Goal: Find specific page/section: Find specific page/section

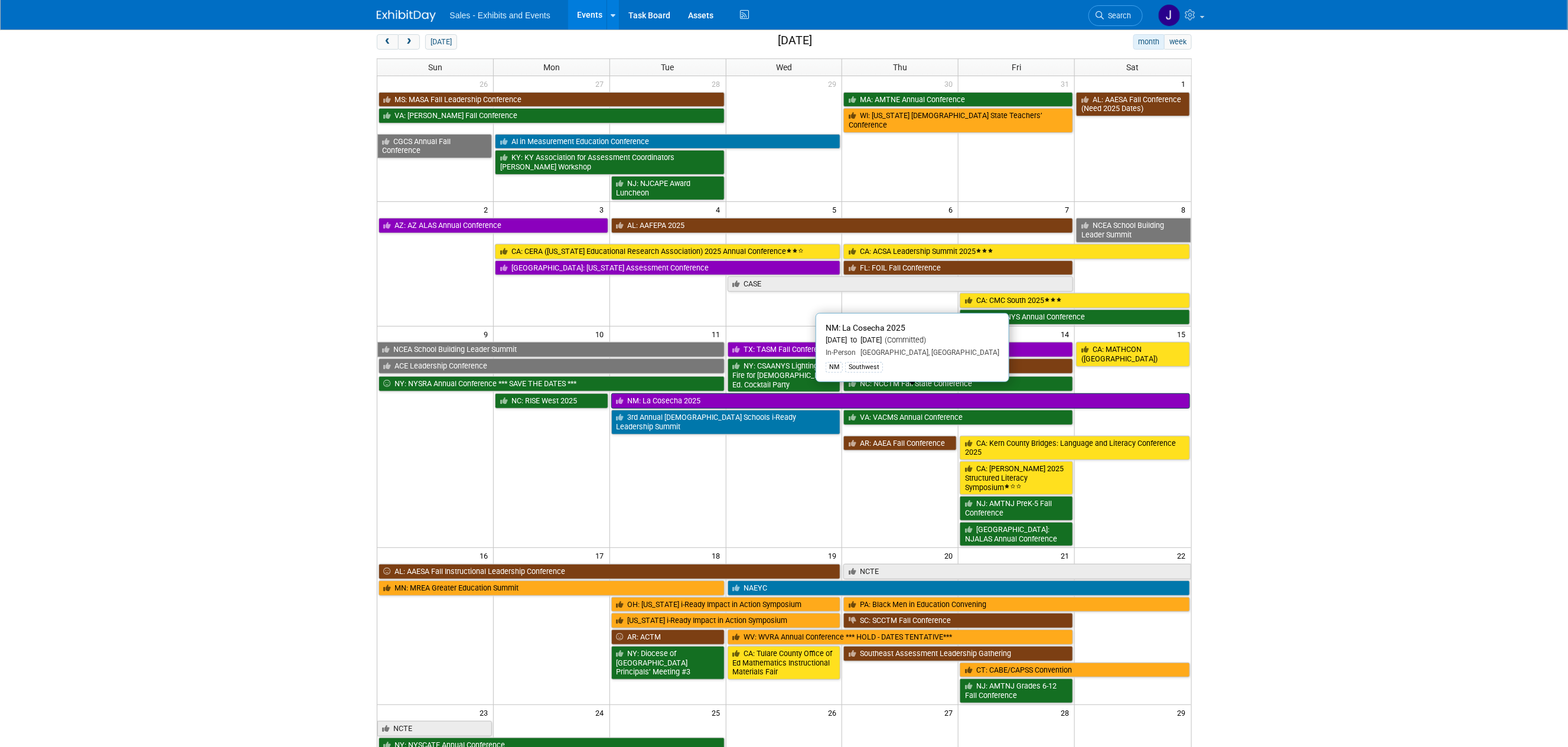
click at [687, 395] on link "NM: La Cosecha 2025" at bounding box center [900, 401] width 579 height 15
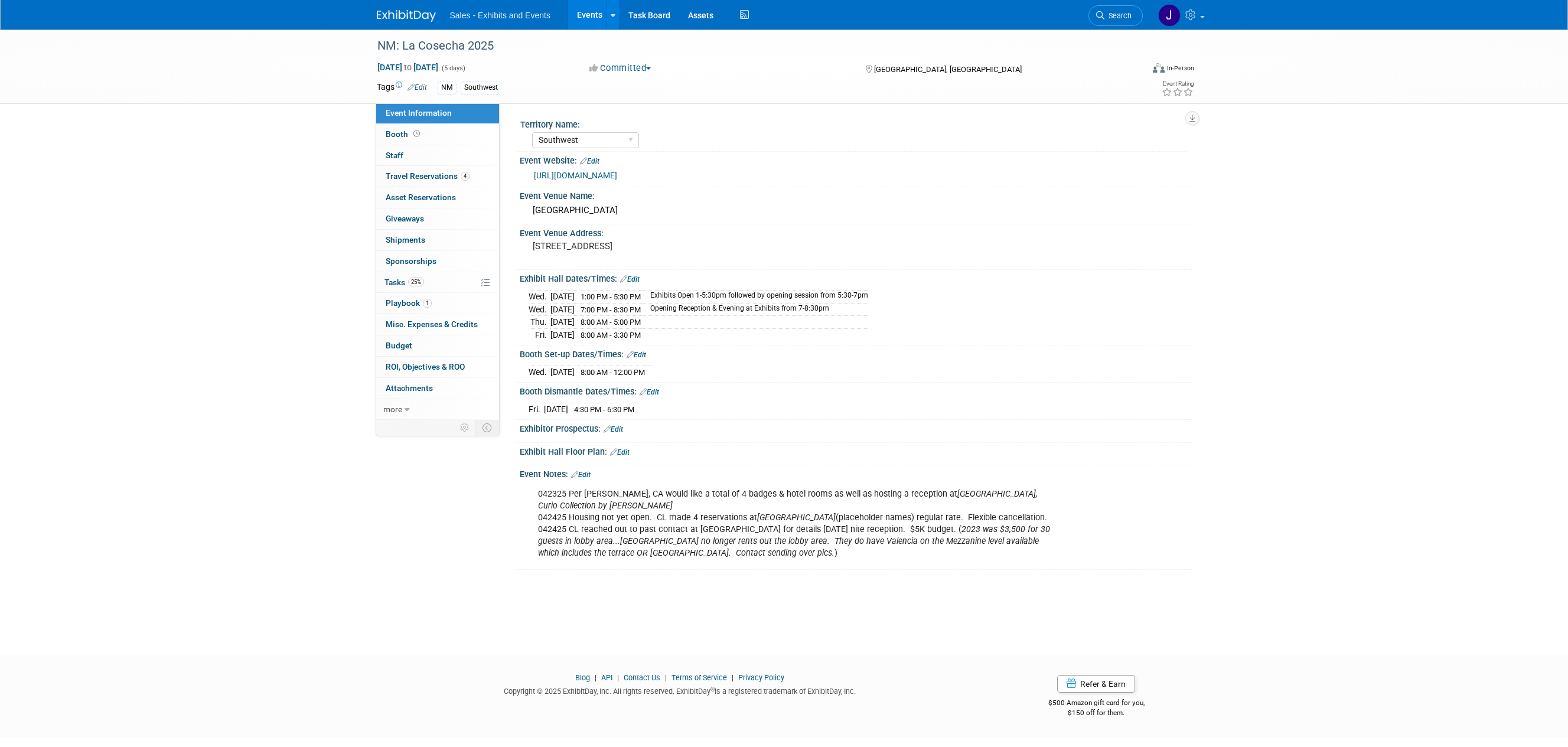
select select "Southwest"
click at [411, 177] on span "Travel Reservations 4" at bounding box center [428, 176] width 84 height 10
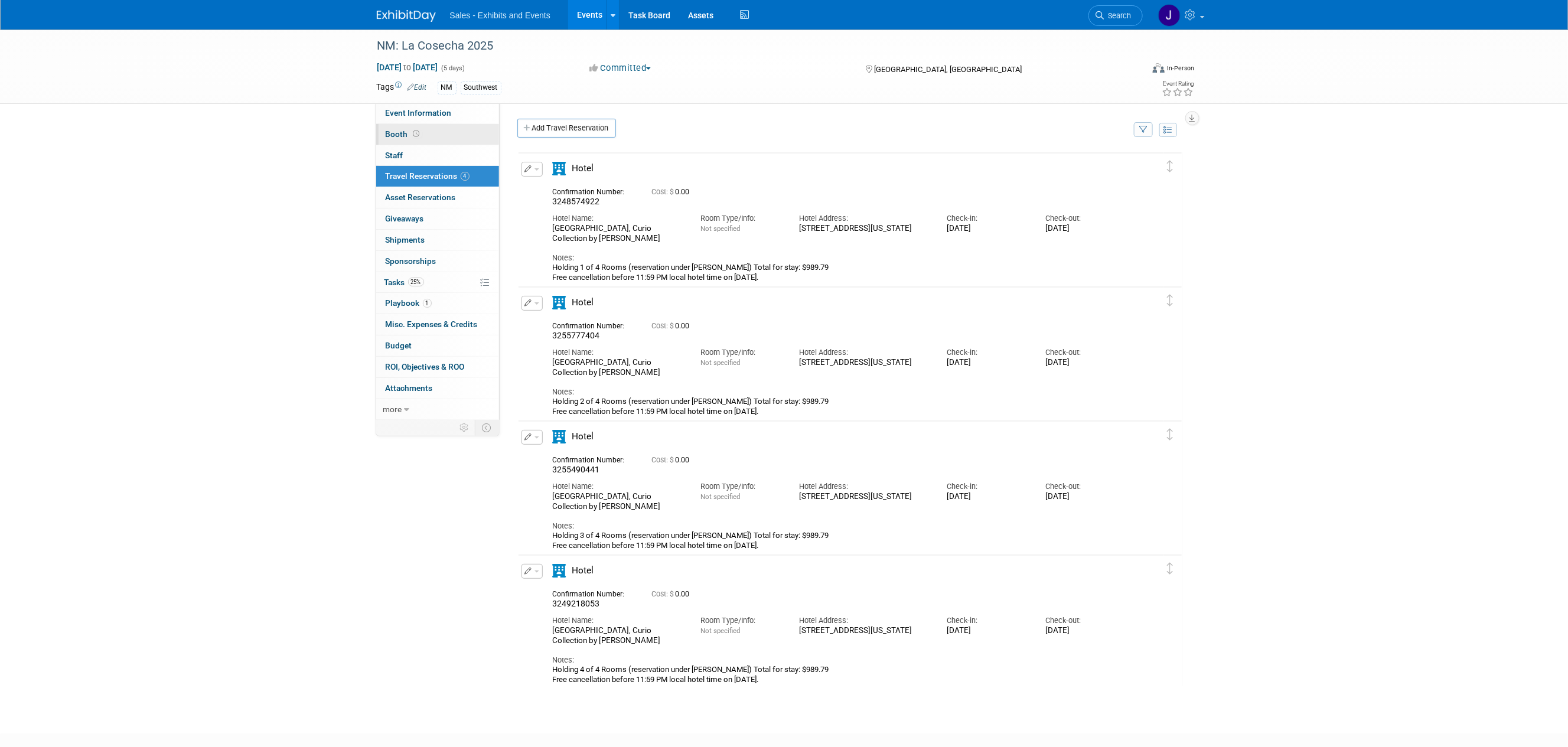
click at [401, 139] on link "Booth" at bounding box center [438, 135] width 123 height 21
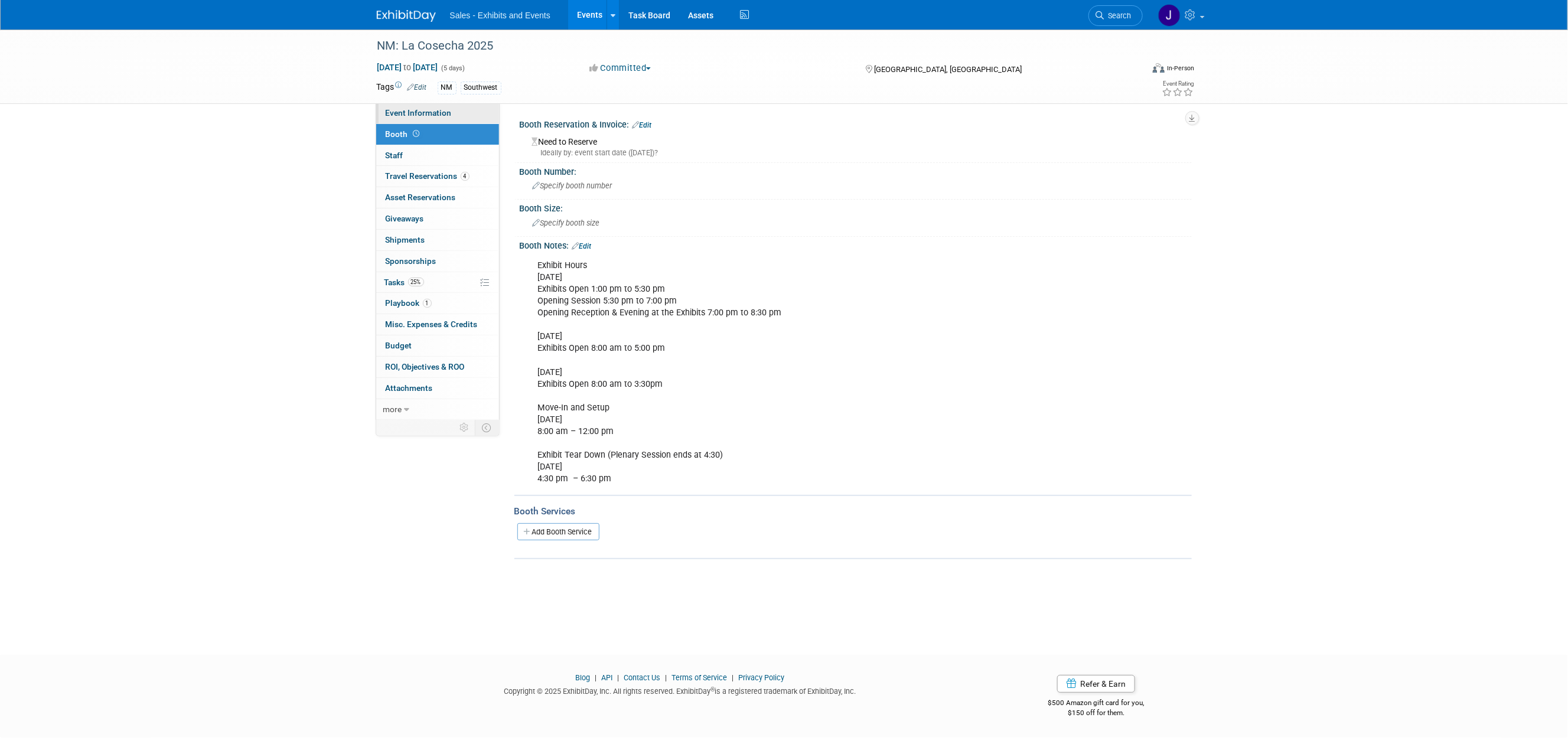
click at [413, 118] on link "Event Information" at bounding box center [438, 113] width 123 height 21
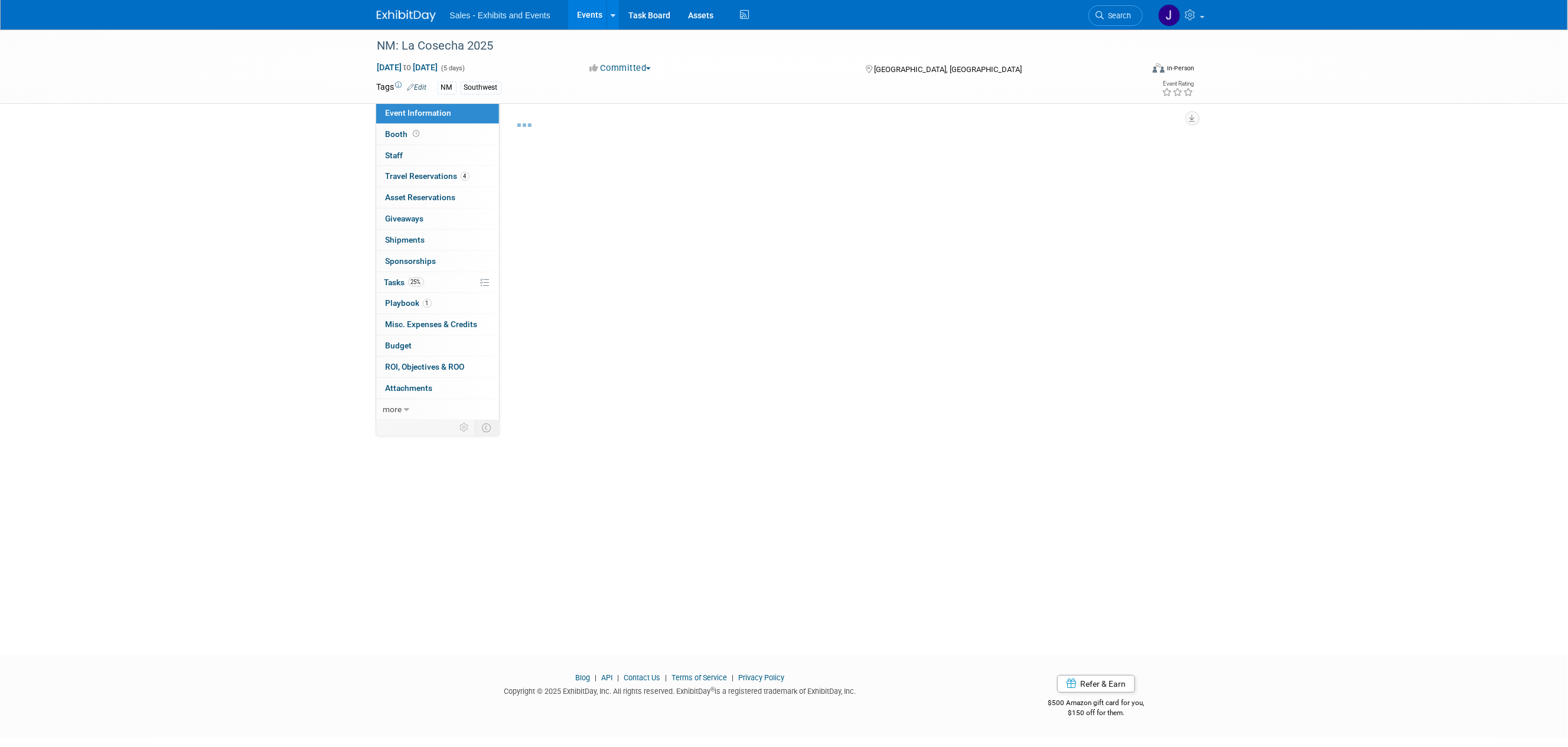
select select "Southwest"
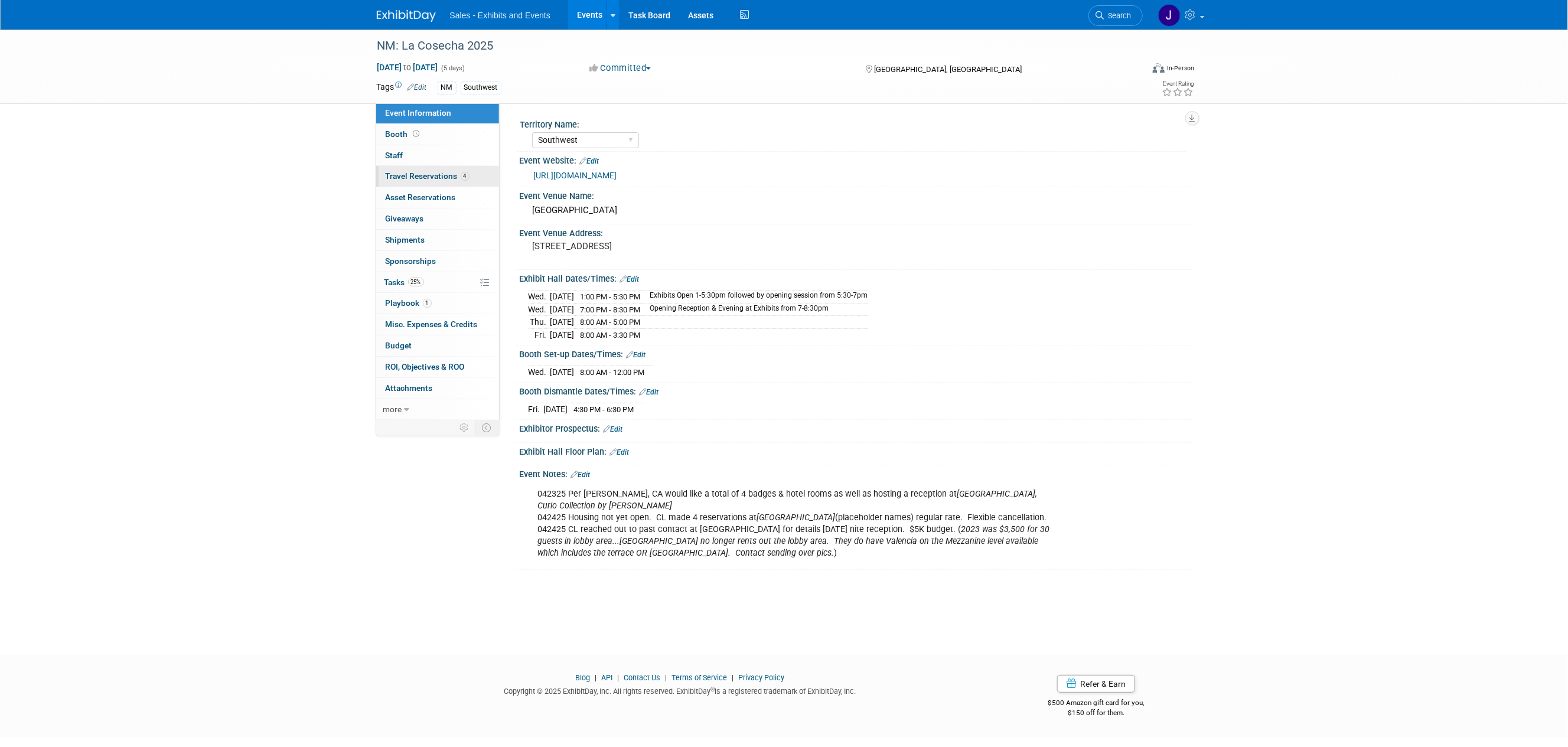
click at [427, 177] on span "Travel Reservations 4" at bounding box center [428, 176] width 84 height 10
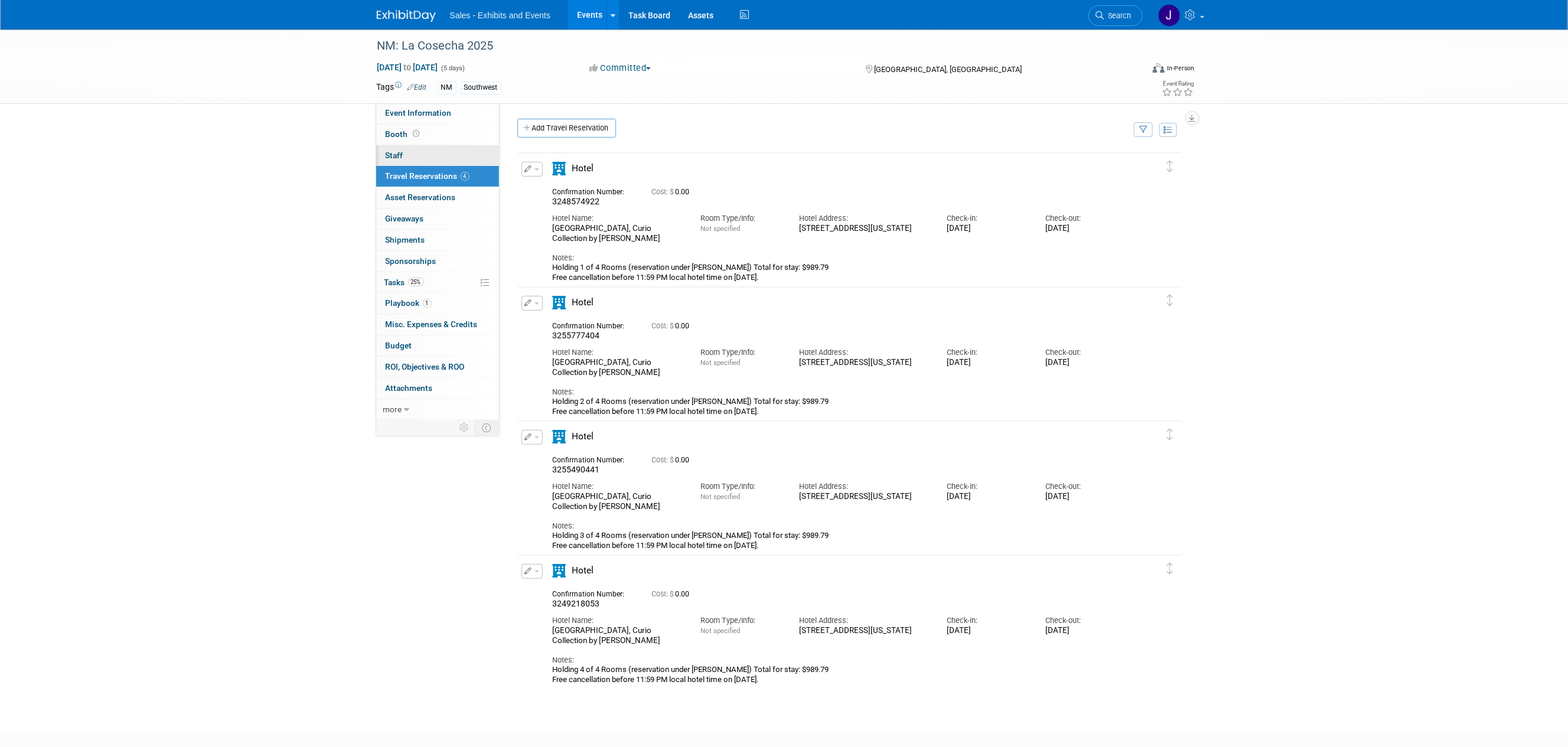
click at [402, 161] on link "0 Staff 0" at bounding box center [438, 156] width 123 height 21
